Goal: Task Accomplishment & Management: Use online tool/utility

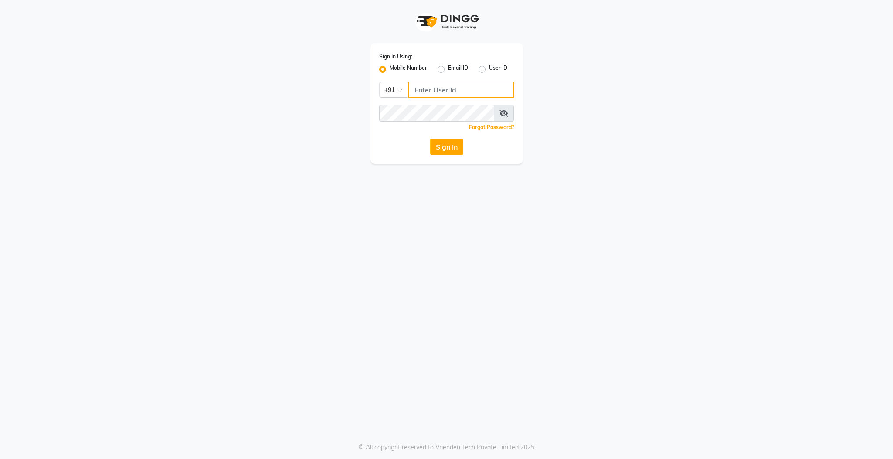
click at [433, 84] on input "Username" at bounding box center [461, 90] width 106 height 17
type input "9597910335"
click at [430, 139] on button "Sign In" at bounding box center [446, 147] width 33 height 17
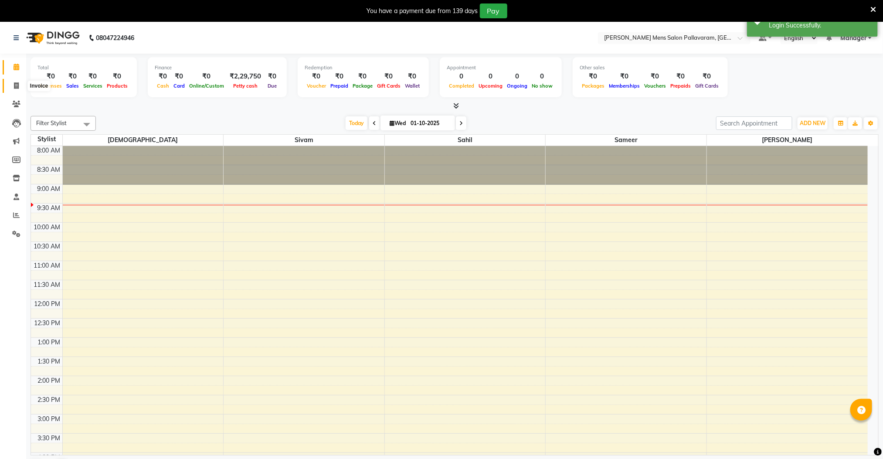
click at [15, 85] on icon at bounding box center [16, 85] width 5 height 7
select select "8211"
select select "service"
